Goal: Transaction & Acquisition: Purchase product/service

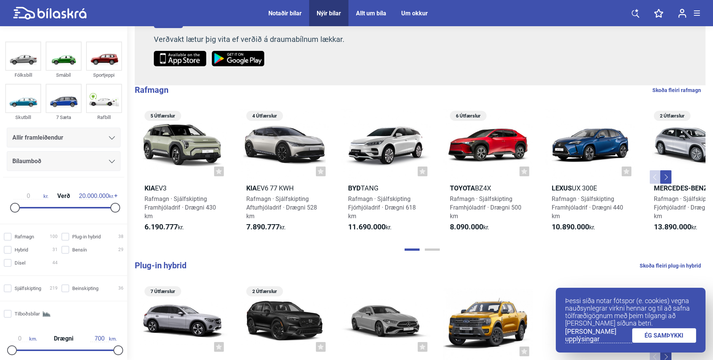
scroll to position [187, 0]
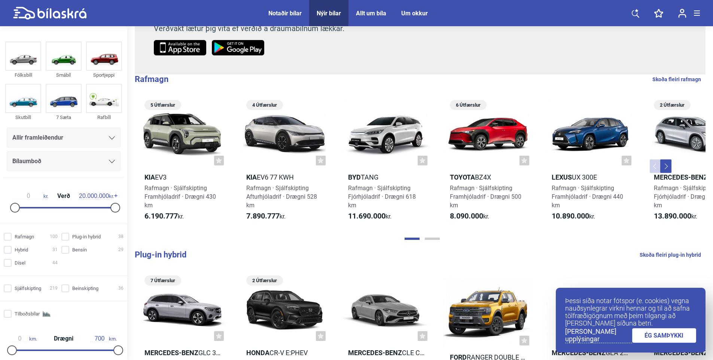
click at [666, 335] on link "ÉG SAMÞYKKI" at bounding box center [664, 335] width 64 height 15
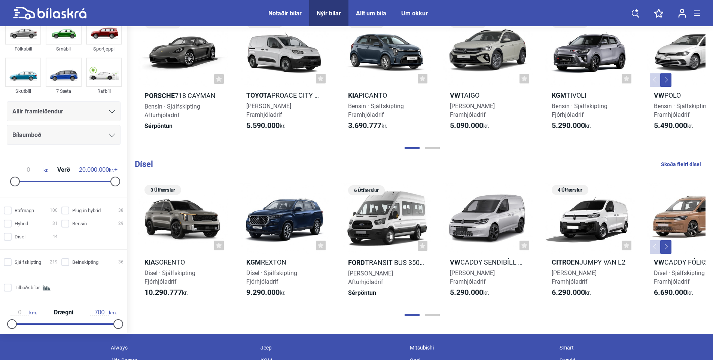
scroll to position [786, 0]
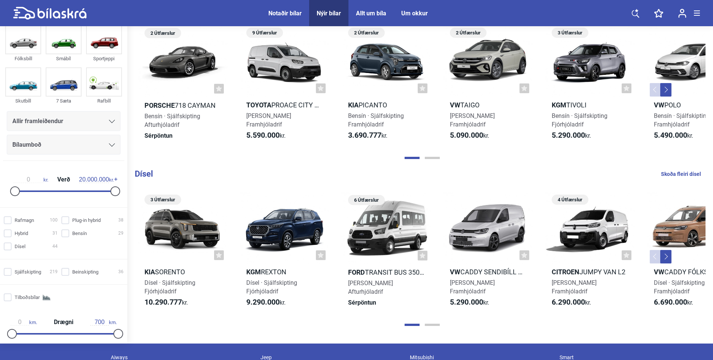
click at [667, 254] on button "Next" at bounding box center [665, 256] width 11 height 13
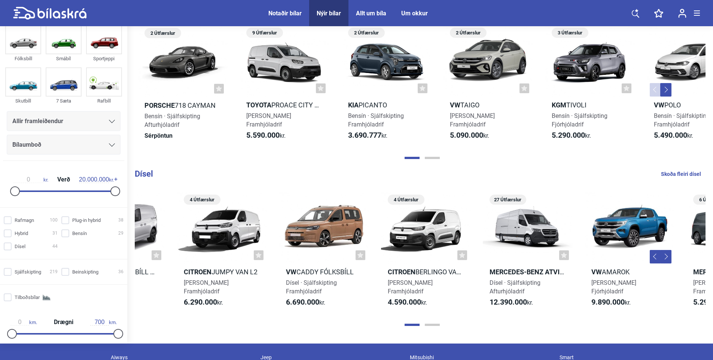
scroll to position [0, 438]
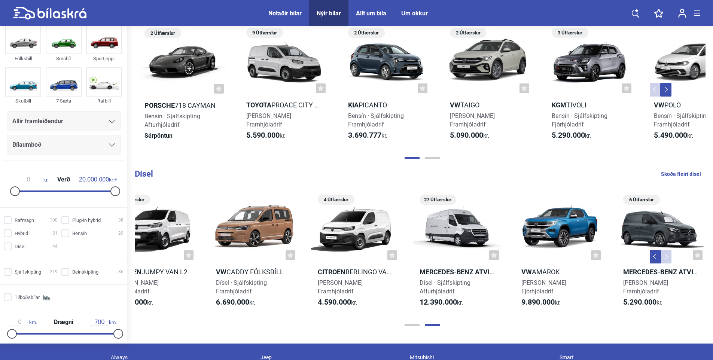
click at [667, 254] on button "Next" at bounding box center [665, 256] width 11 height 13
click at [668, 255] on button "Next" at bounding box center [665, 256] width 11 height 13
click at [664, 89] on button "Next" at bounding box center [665, 89] width 11 height 13
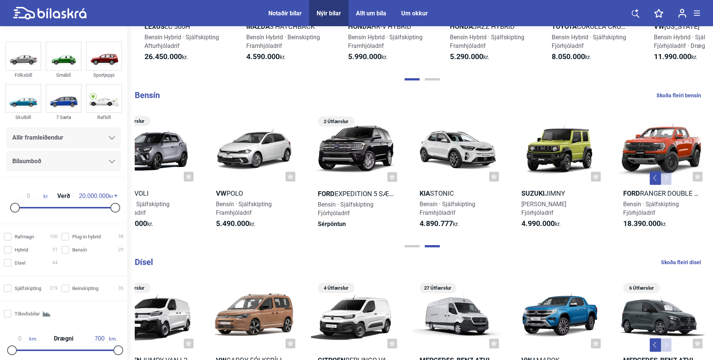
scroll to position [636, 0]
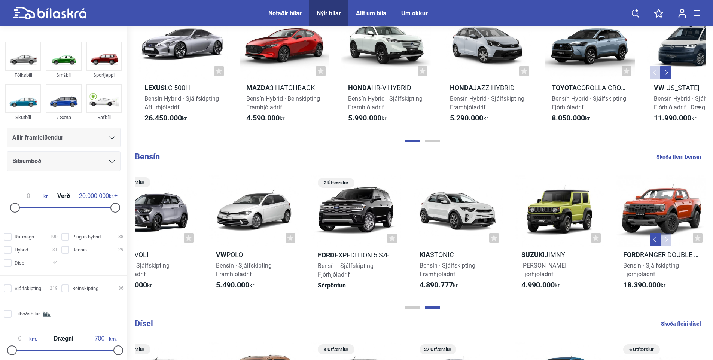
click at [667, 74] on button "Next" at bounding box center [665, 72] width 11 height 13
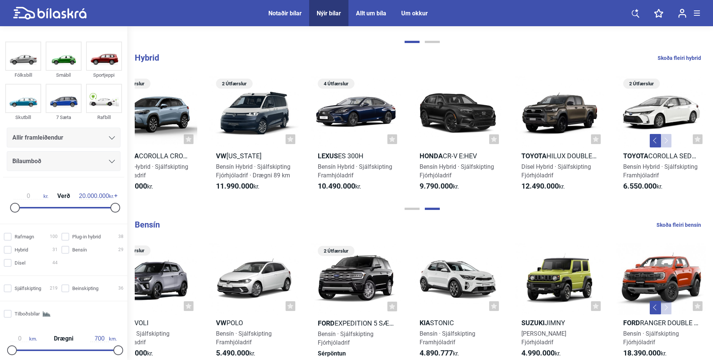
scroll to position [561, 0]
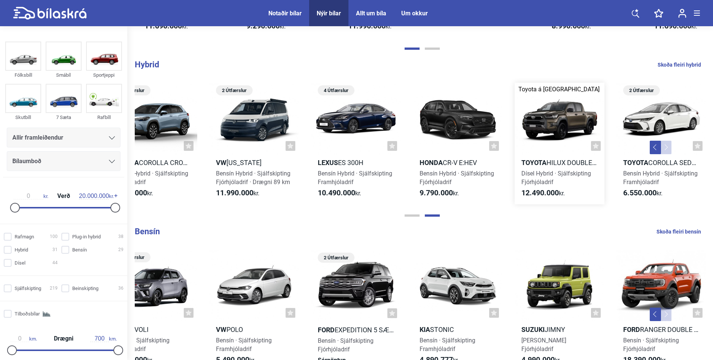
click at [551, 115] on div at bounding box center [559, 119] width 90 height 72
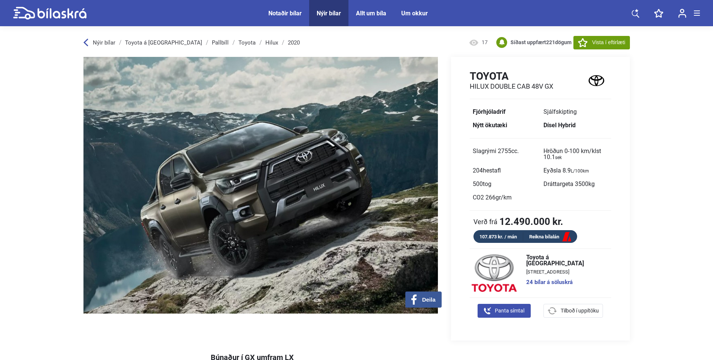
click at [548, 235] on link "Reikna bílalán" at bounding box center [550, 236] width 54 height 9
